Goal: Task Accomplishment & Management: Complete application form

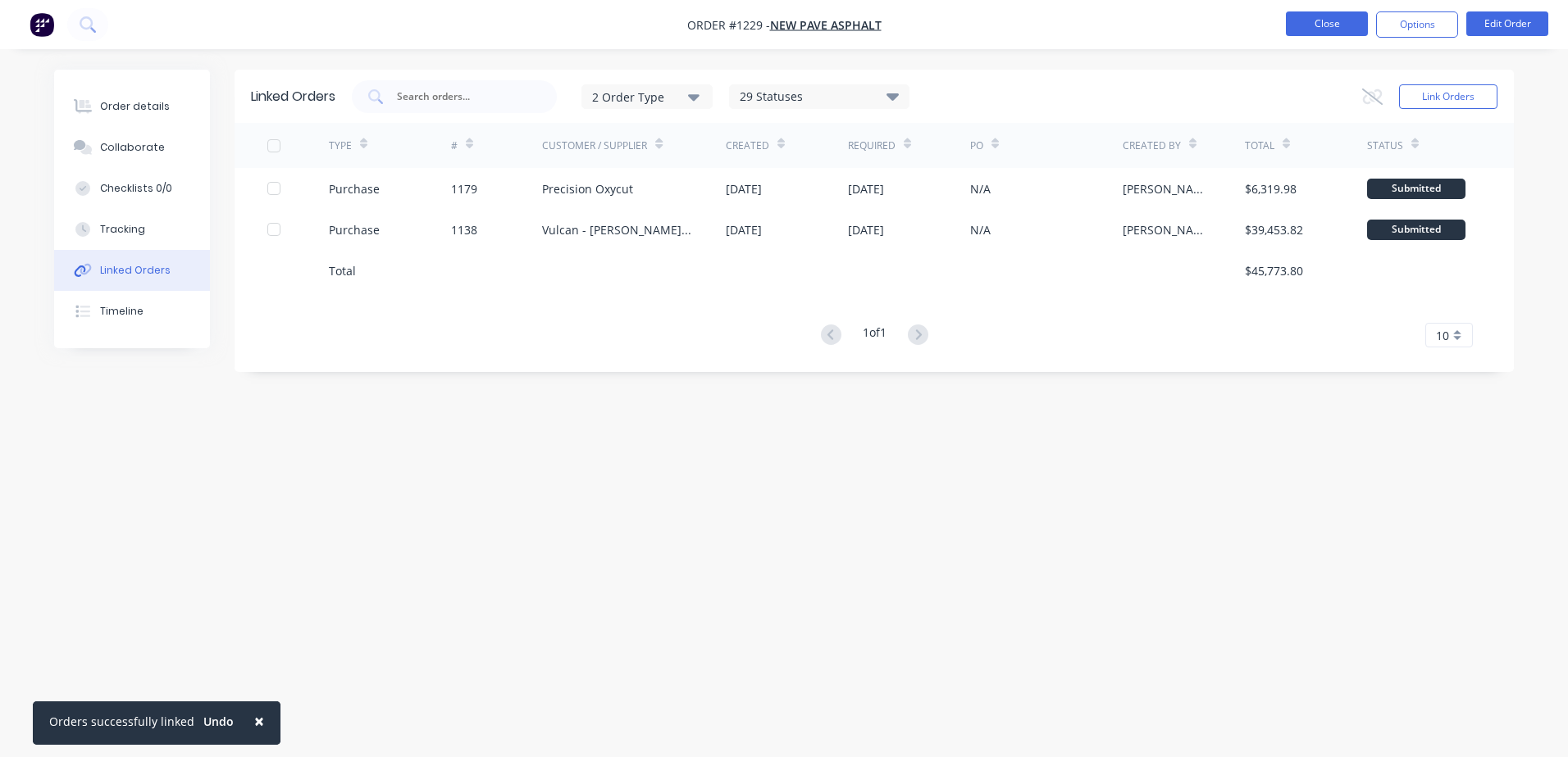
click at [1339, 24] on button "Close" at bounding box center [1326, 24] width 82 height 24
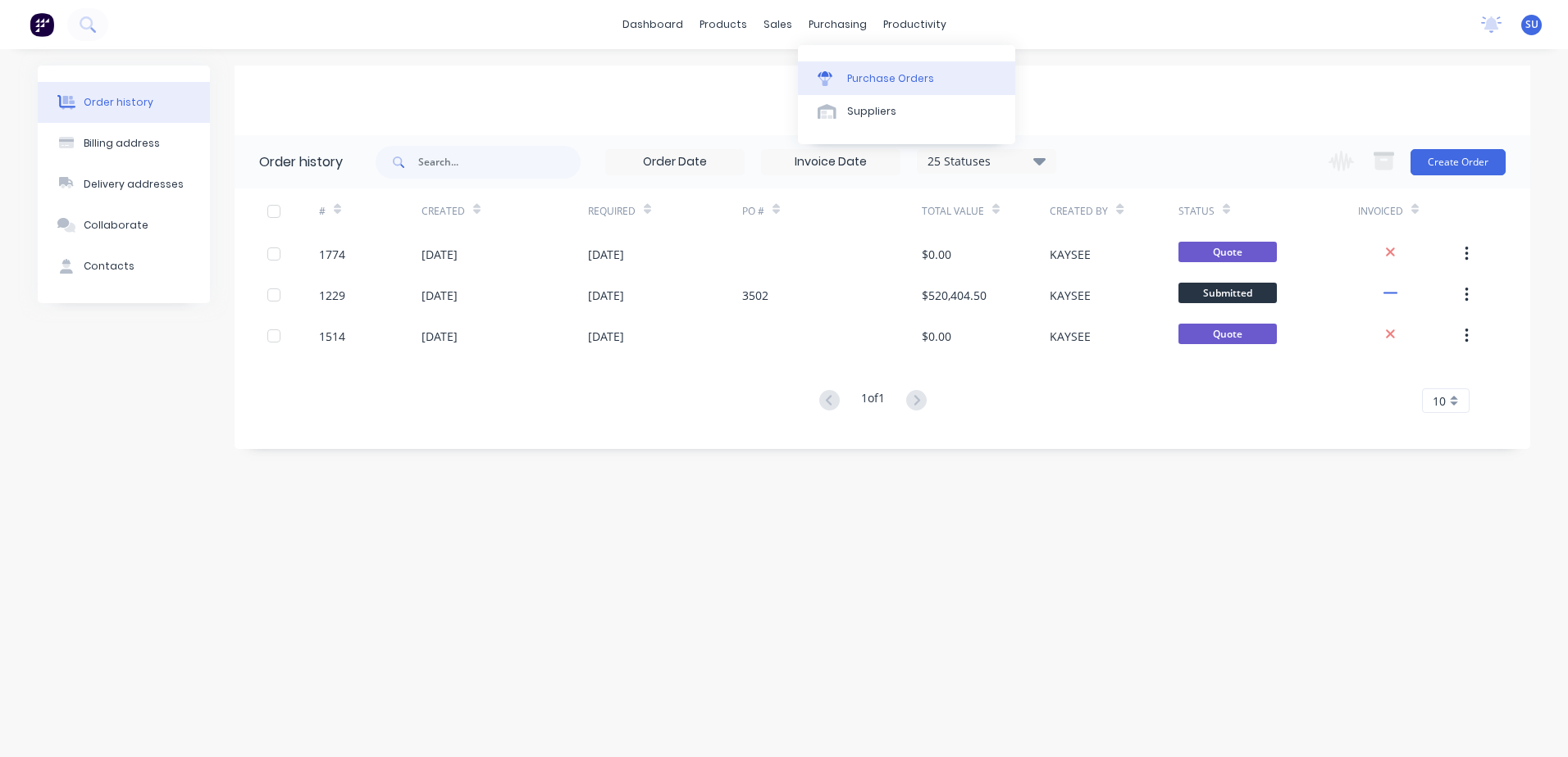
click at [862, 77] on div "Purchase Orders" at bounding box center [890, 79] width 87 height 15
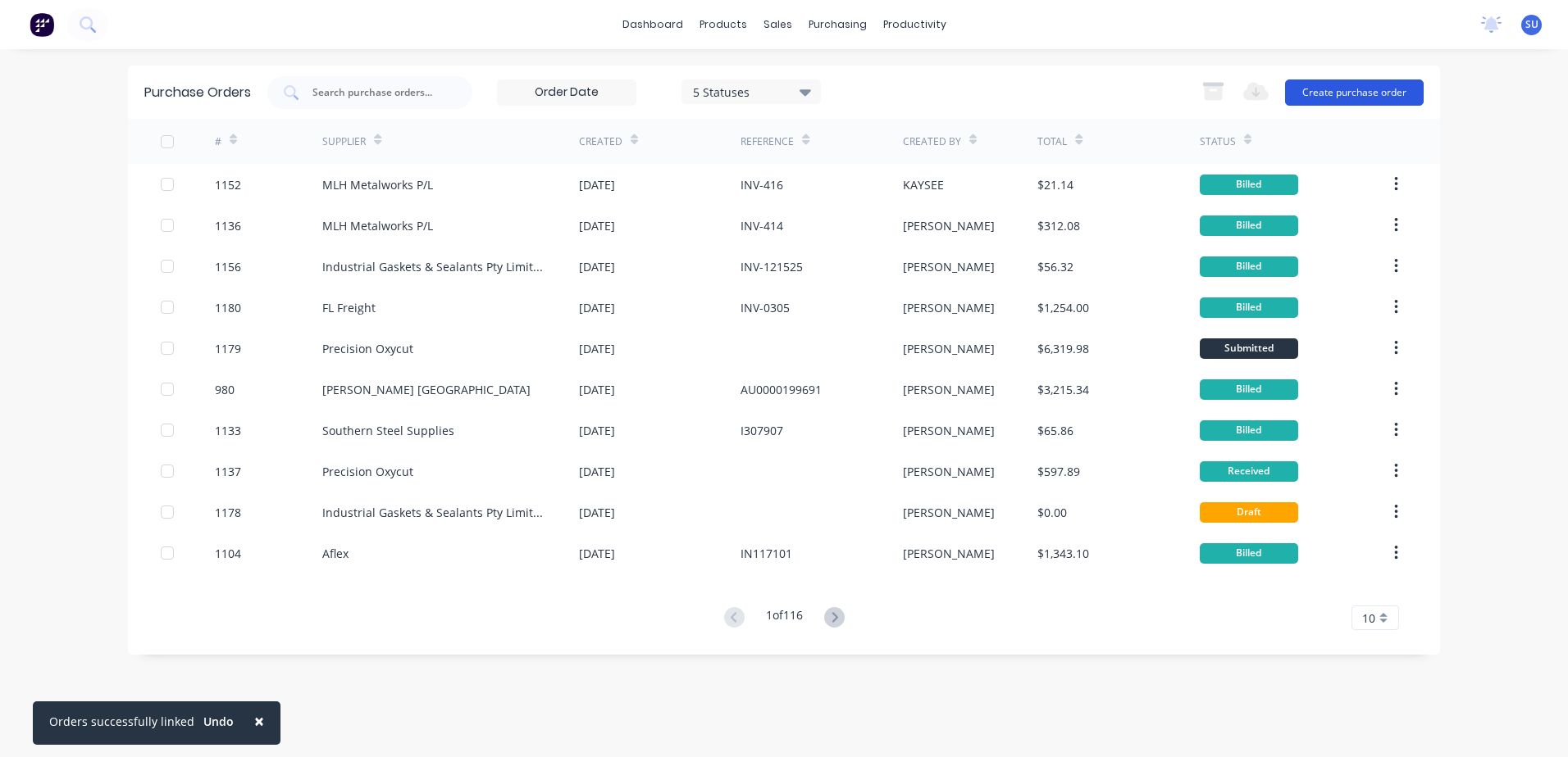
click at [1331, 97] on button "Create purchase order" at bounding box center [1354, 92] width 138 height 26
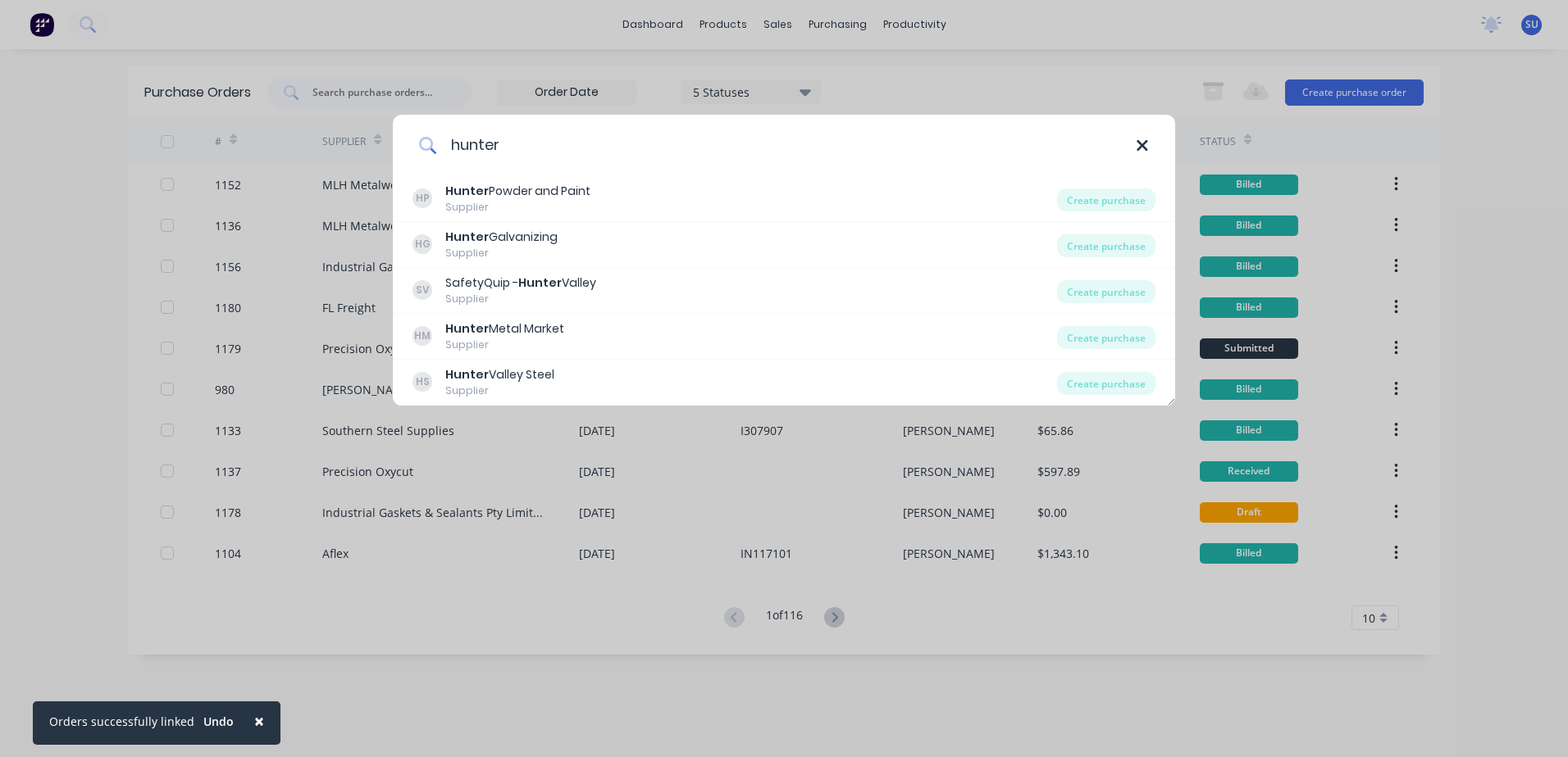
type input "hunter"
click at [1144, 148] on icon at bounding box center [1142, 145] width 11 height 11
